Goal: Information Seeking & Learning: Learn about a topic

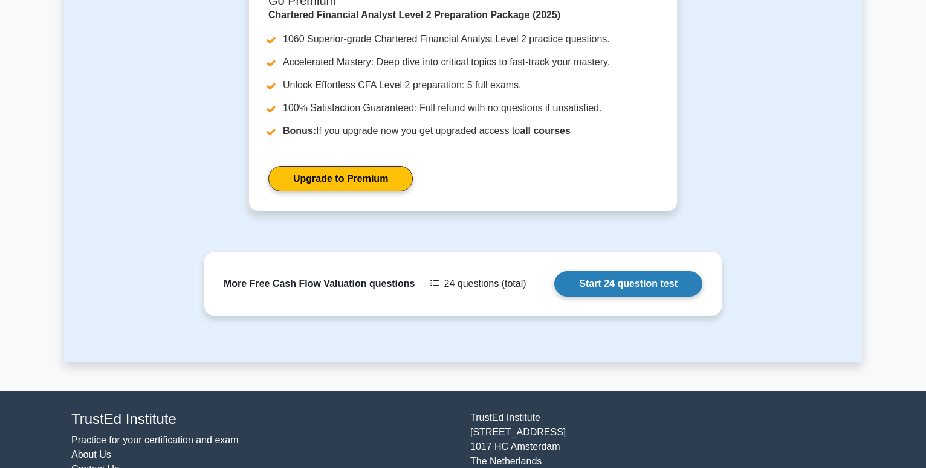
scroll to position [986, 0]
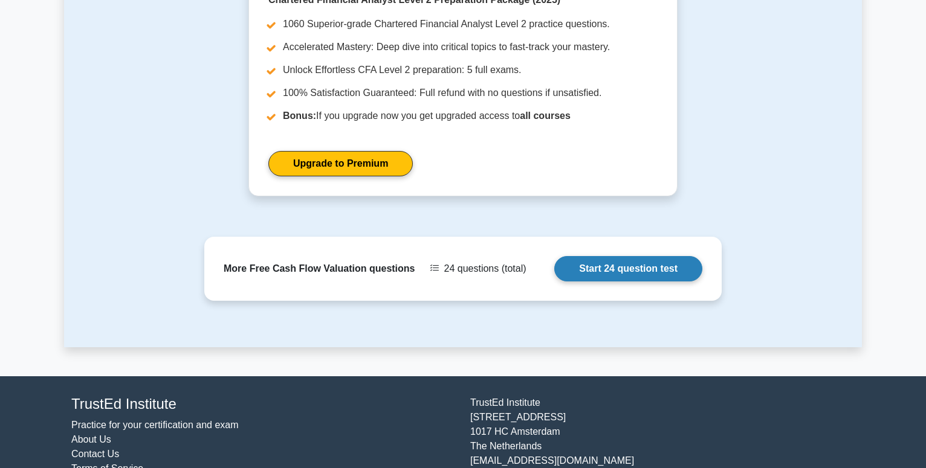
click at [625, 265] on link "Start 24 question test" at bounding box center [628, 268] width 148 height 25
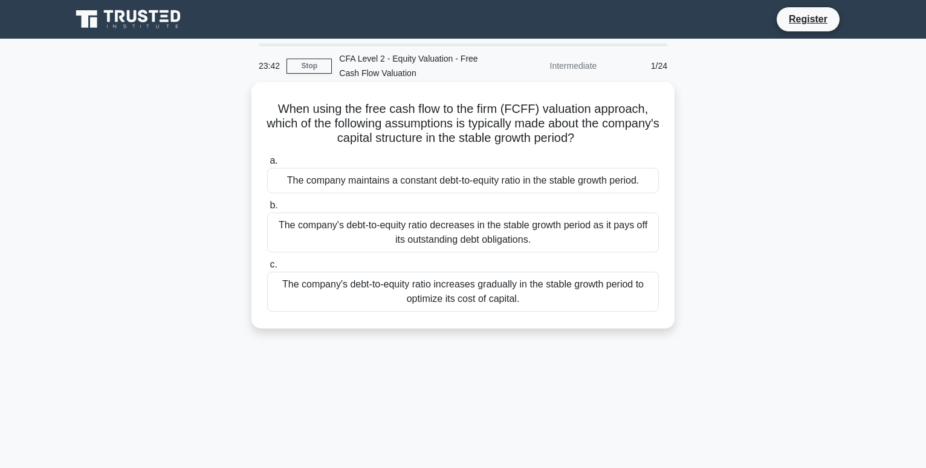
click at [492, 187] on div "The company maintains a constant debt-to-equity ratio in the stable growth peri…" at bounding box center [463, 180] width 392 height 25
click at [267, 165] on input "a. The company maintains a constant debt-to-equity ratio in the stable growth p…" at bounding box center [267, 161] width 0 height 8
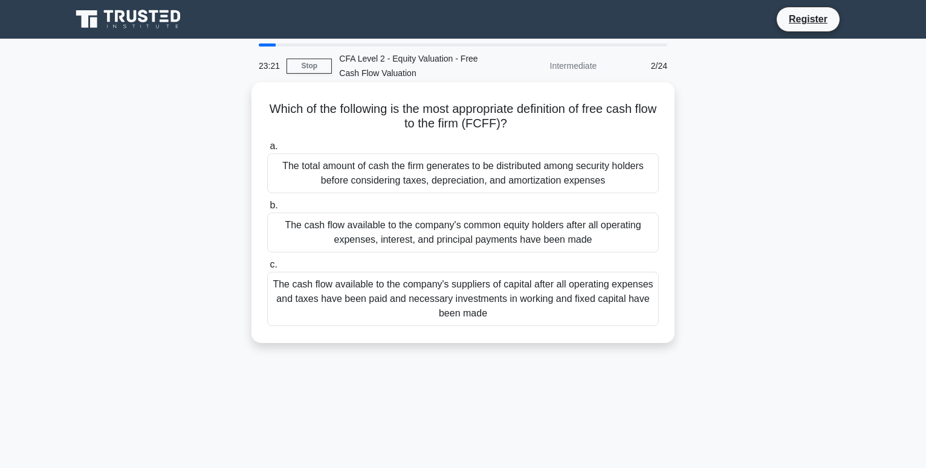
click at [616, 313] on div "The cash flow available to the company's suppliers of capital after all operati…" at bounding box center [463, 299] width 392 height 54
click at [267, 269] on input "c. The cash flow available to the company's suppliers of capital after all oper…" at bounding box center [267, 265] width 0 height 8
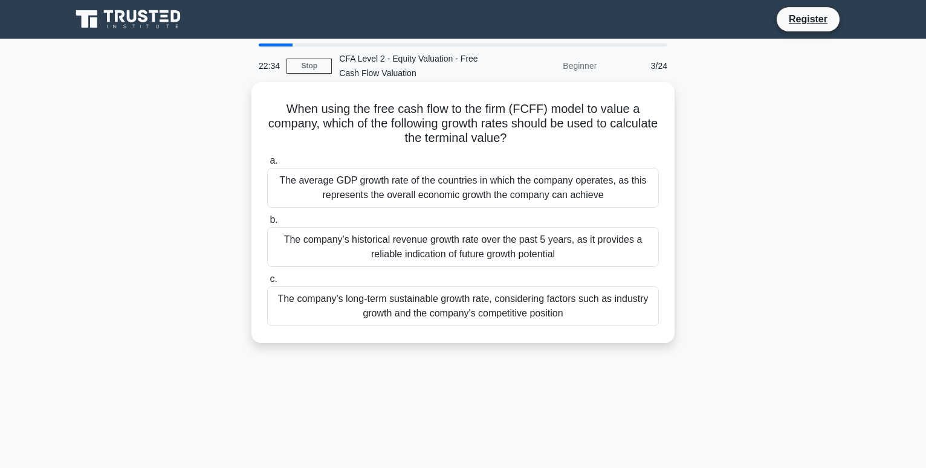
click at [562, 309] on div "The company's long-term sustainable growth rate, considering factors such as in…" at bounding box center [463, 306] width 392 height 40
click at [267, 283] on input "c. The company's long-term sustainable growth rate, considering factors such as…" at bounding box center [267, 280] width 0 height 8
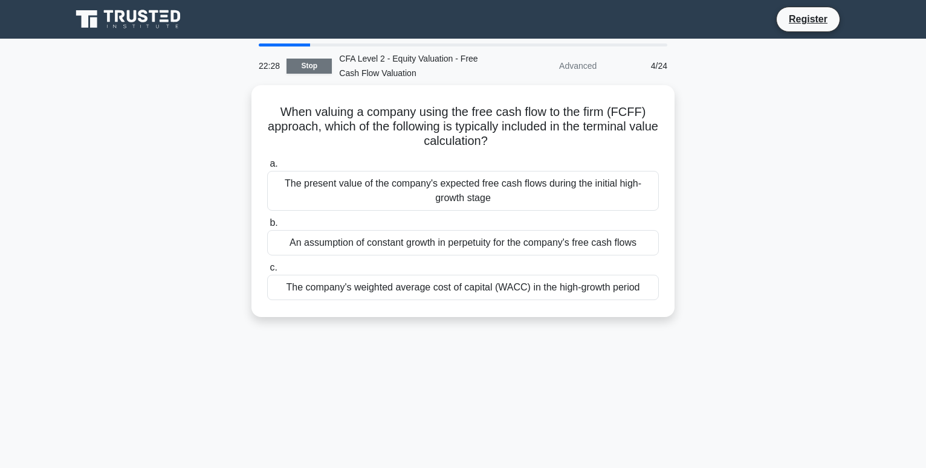
click at [306, 67] on link "Stop" at bounding box center [308, 66] width 45 height 15
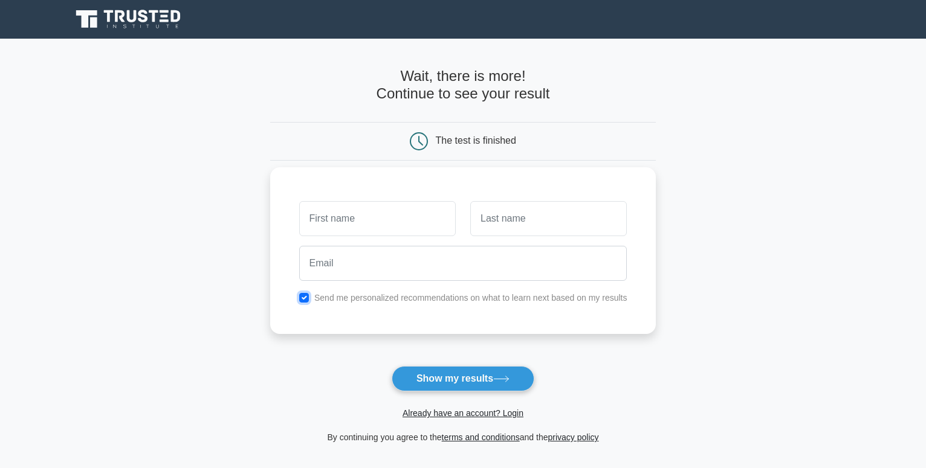
click at [306, 301] on input "checkbox" at bounding box center [304, 298] width 10 height 10
checkbox input "false"
click at [456, 377] on button "Show my results" at bounding box center [463, 378] width 143 height 25
click at [709, 277] on main "Wait, there is more! Continue to see your result The test is finished and the" at bounding box center [463, 256] width 926 height 435
